Goal: Check status

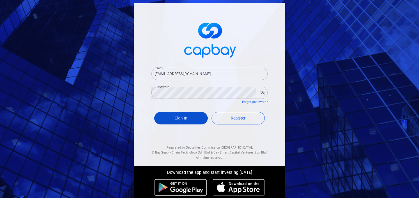
click at [178, 121] on button "Sign In" at bounding box center [180, 118] width 53 height 13
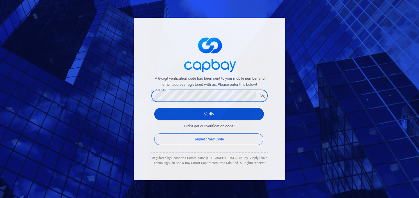
click at [172, 113] on button "Verify" at bounding box center [209, 114] width 110 height 13
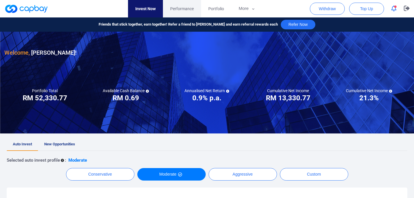
click at [181, 10] on span "Performance" at bounding box center [182, 9] width 24 height 6
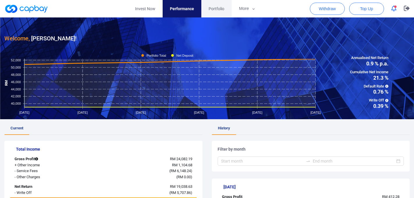
click at [217, 10] on span "Portfolio" at bounding box center [216, 9] width 16 height 6
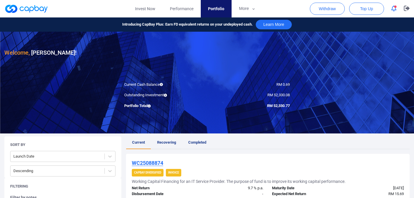
click at [169, 144] on span "Recovering" at bounding box center [166, 142] width 19 height 4
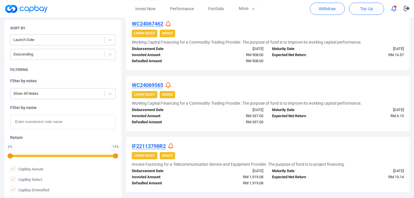
scroll to position [370, 0]
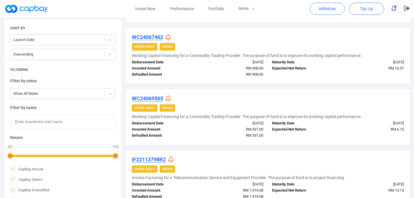
click at [171, 159] on icon at bounding box center [170, 159] width 5 height 6
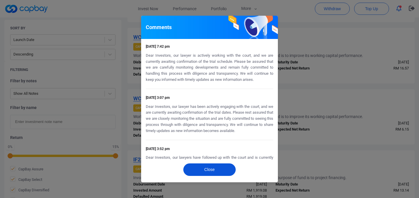
click at [218, 167] on button "Close" at bounding box center [209, 169] width 52 height 13
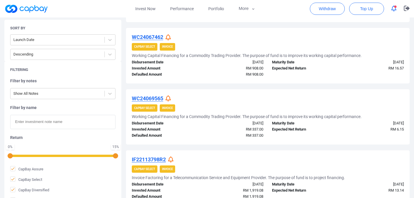
click at [173, 160] on icon at bounding box center [170, 159] width 5 height 6
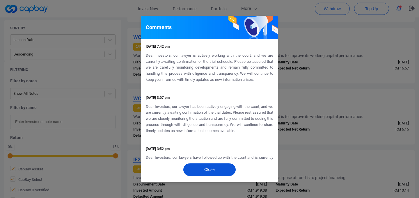
click at [208, 171] on button "Close" at bounding box center [209, 169] width 52 height 13
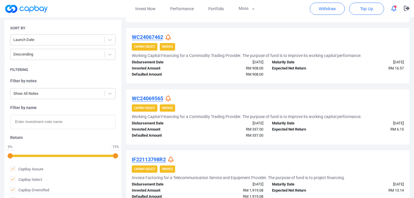
click at [167, 97] on icon at bounding box center [167, 98] width 5 height 6
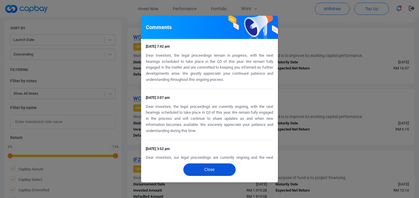
click at [214, 168] on button "Close" at bounding box center [209, 169] width 52 height 13
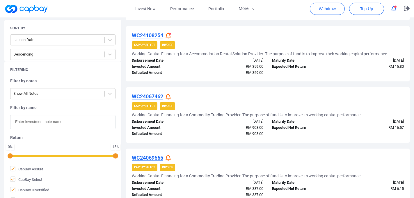
scroll to position [307, 0]
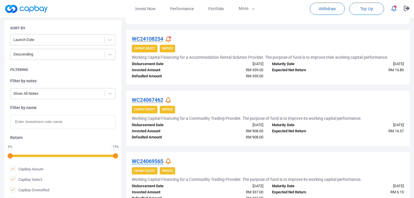
click at [167, 100] on icon at bounding box center [167, 100] width 5 height 6
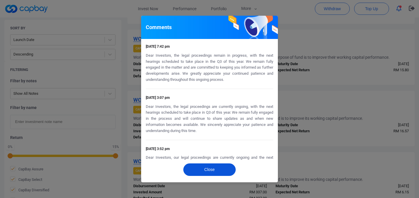
click at [210, 167] on button "Close" at bounding box center [209, 169] width 52 height 13
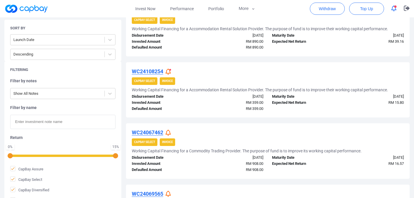
scroll to position [213, 0]
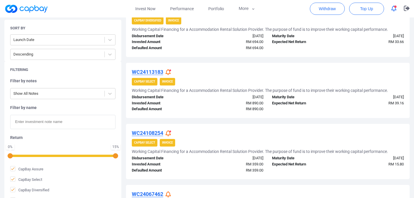
click at [169, 133] on icon at bounding box center [167, 133] width 5 height 6
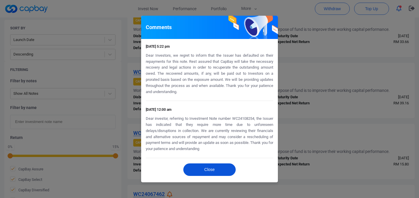
click at [210, 167] on button "Close" at bounding box center [209, 169] width 52 height 13
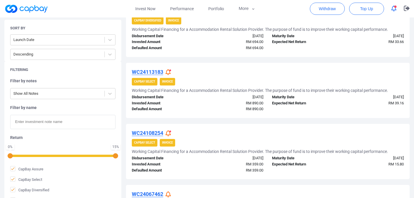
click at [169, 71] on icon at bounding box center [167, 72] width 5 height 6
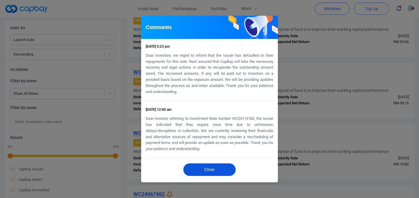
click at [213, 172] on button "Close" at bounding box center [209, 169] width 52 height 13
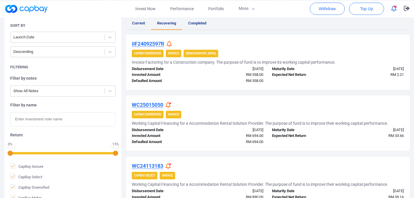
scroll to position [119, 0]
click at [169, 106] on icon at bounding box center [167, 105] width 5 height 6
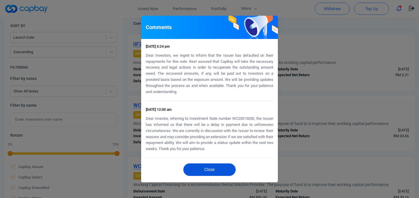
click at [207, 170] on button "Close" at bounding box center [209, 169] width 52 height 13
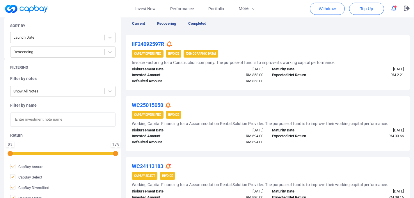
click at [170, 43] on icon at bounding box center [169, 44] width 5 height 6
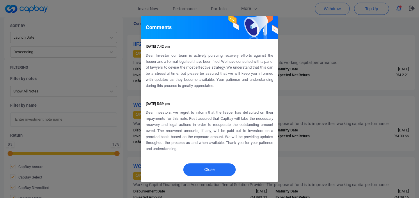
click at [224, 159] on div "[DATE] 12:03 pm Dear Investor, this is the new investment note as part of the r…" at bounding box center [209, 189] width 127 height 63
click at [223, 167] on button "Close" at bounding box center [209, 169] width 52 height 13
